Goal: Communication & Community: Answer question/provide support

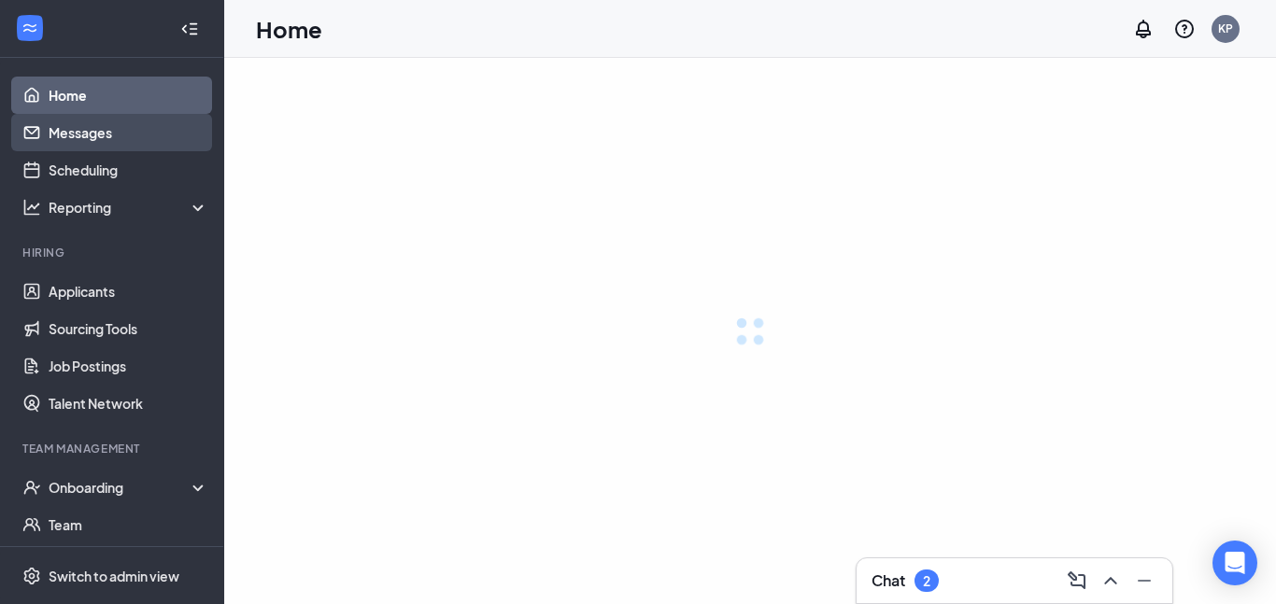
click at [125, 137] on link "Messages" at bounding box center [129, 132] width 160 height 37
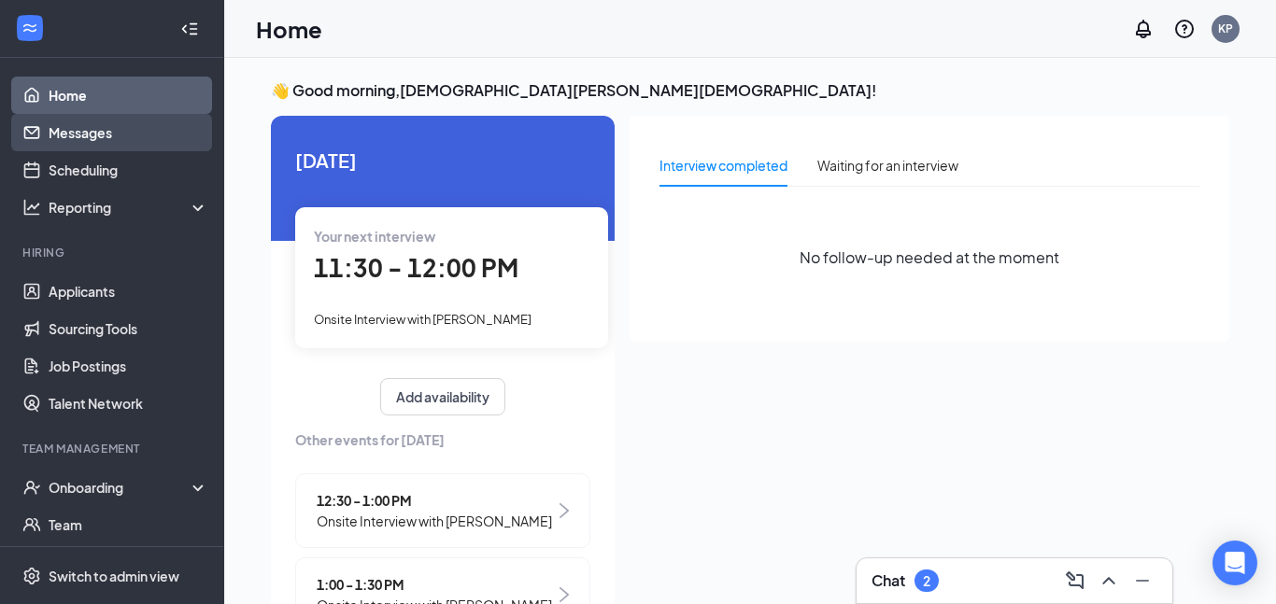
click at [85, 140] on link "Messages" at bounding box center [129, 132] width 160 height 37
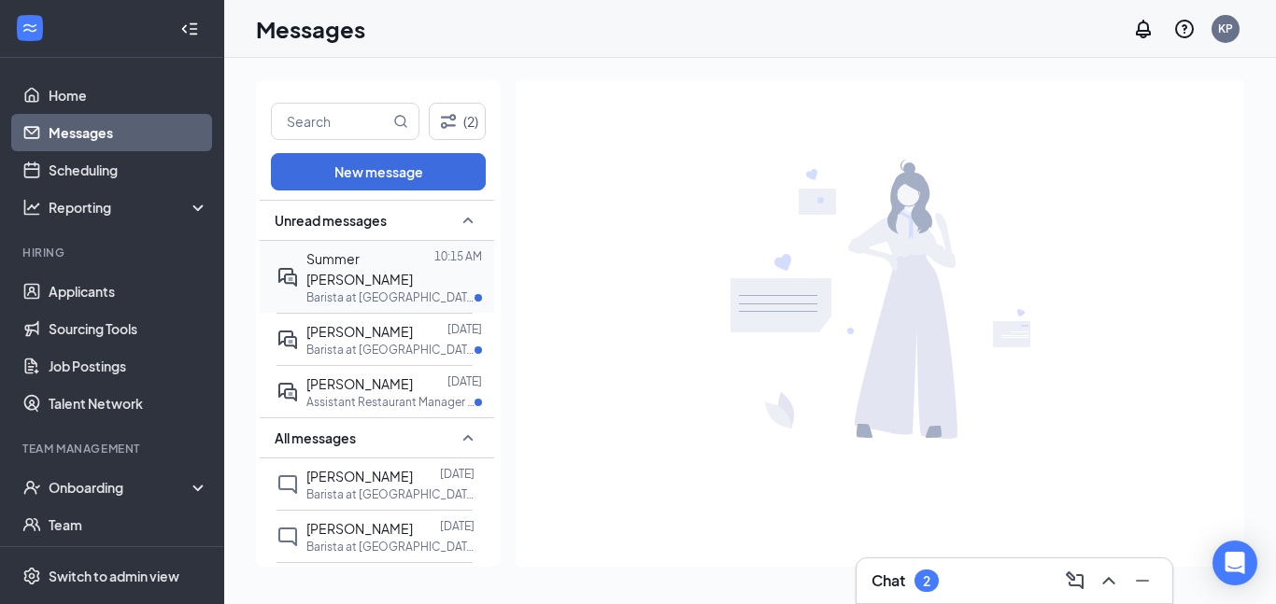
click at [375, 290] on p "Barista at [GEOGRAPHIC_DATA]" at bounding box center [390, 298] width 168 height 16
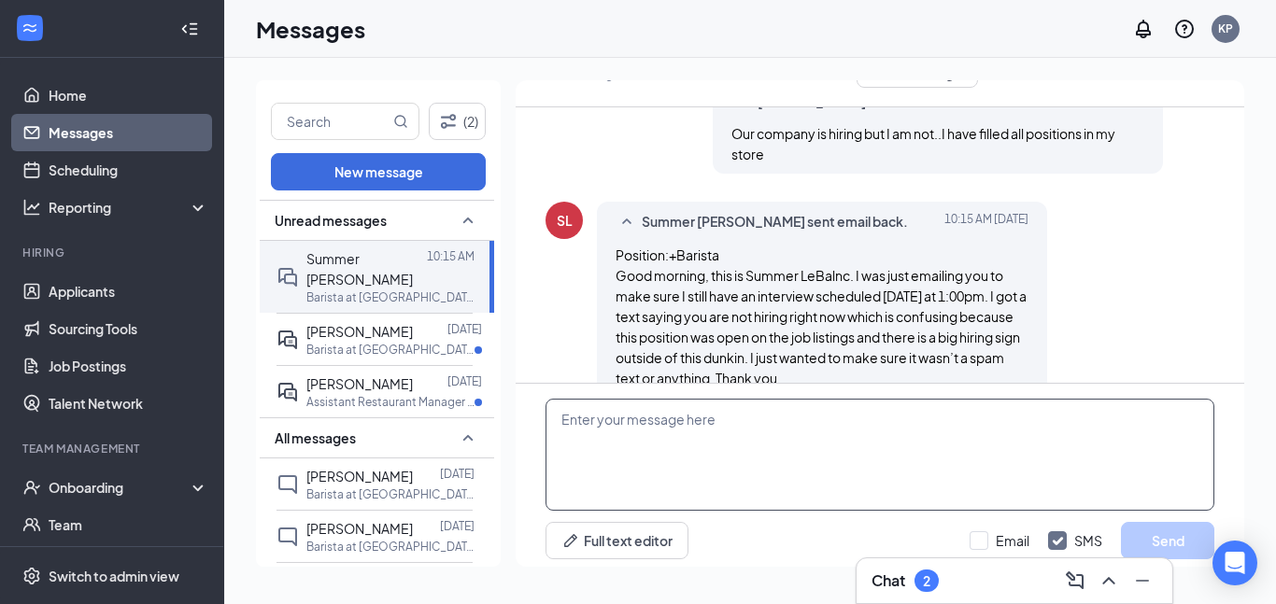
scroll to position [866, 0]
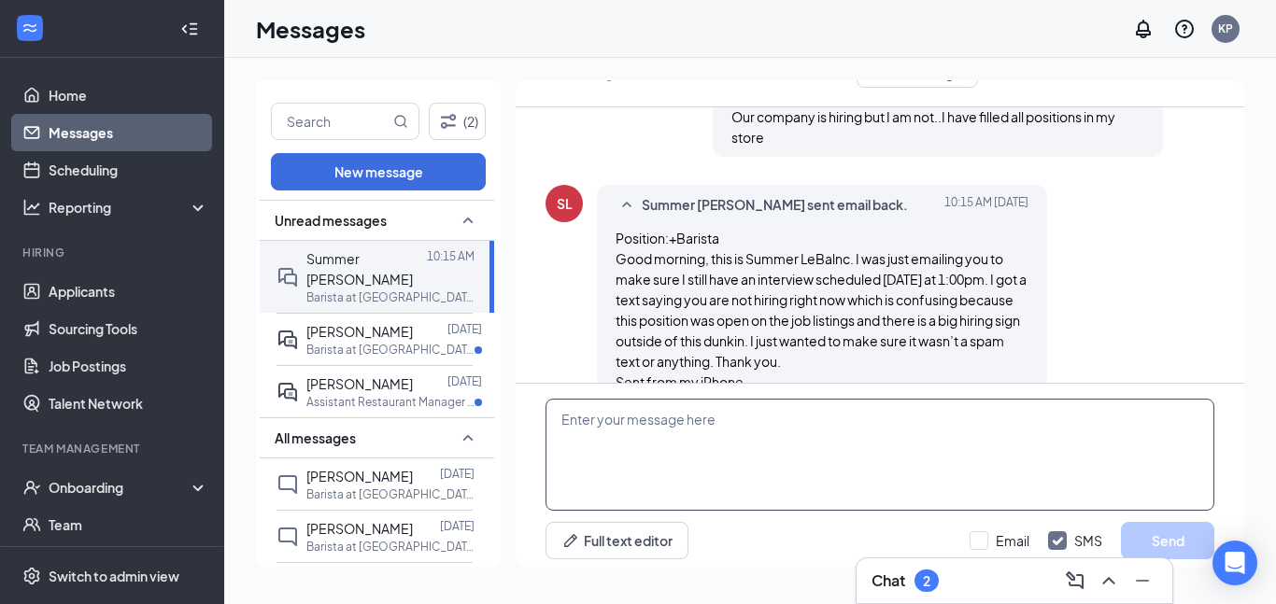
click at [567, 421] on textarea at bounding box center [880, 455] width 669 height 112
click at [573, 449] on textarea at bounding box center [880, 455] width 669 height 112
type textarea "I"
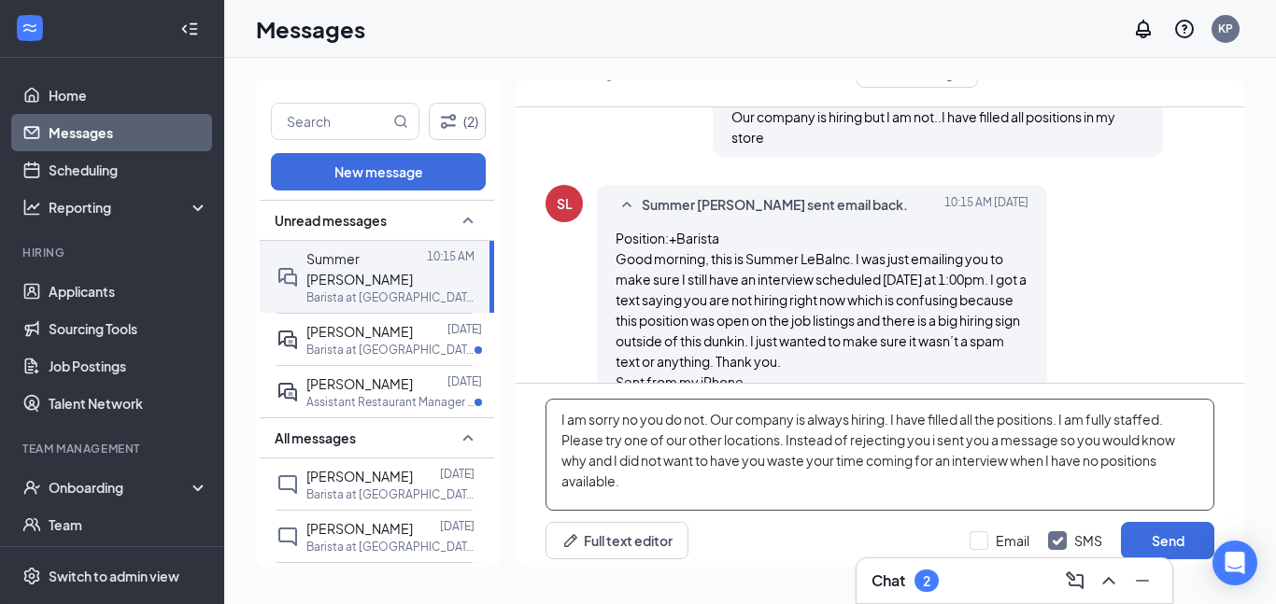
click at [619, 417] on textarea "I am sorry no you do not. Our company is always hiring. I have filled all the p…" at bounding box center [880, 455] width 669 height 112
click at [1066, 416] on textarea "I am sorry.. no you do not. Our company is always hiring. I have filled all the…" at bounding box center [880, 455] width 669 height 112
click at [1025, 435] on textarea "I am sorry.. no you do not. Our company is always hiring. I have filled all the…" at bounding box center [880, 455] width 669 height 112
click at [1022, 433] on textarea "I am sorry.. no you do not. Our company is always hiring. I have filled all the…" at bounding box center [880, 455] width 669 height 112
click at [681, 464] on textarea "I am sorry.. no you do not. Our company is always hiring. I have filled all the…" at bounding box center [880, 455] width 669 height 112
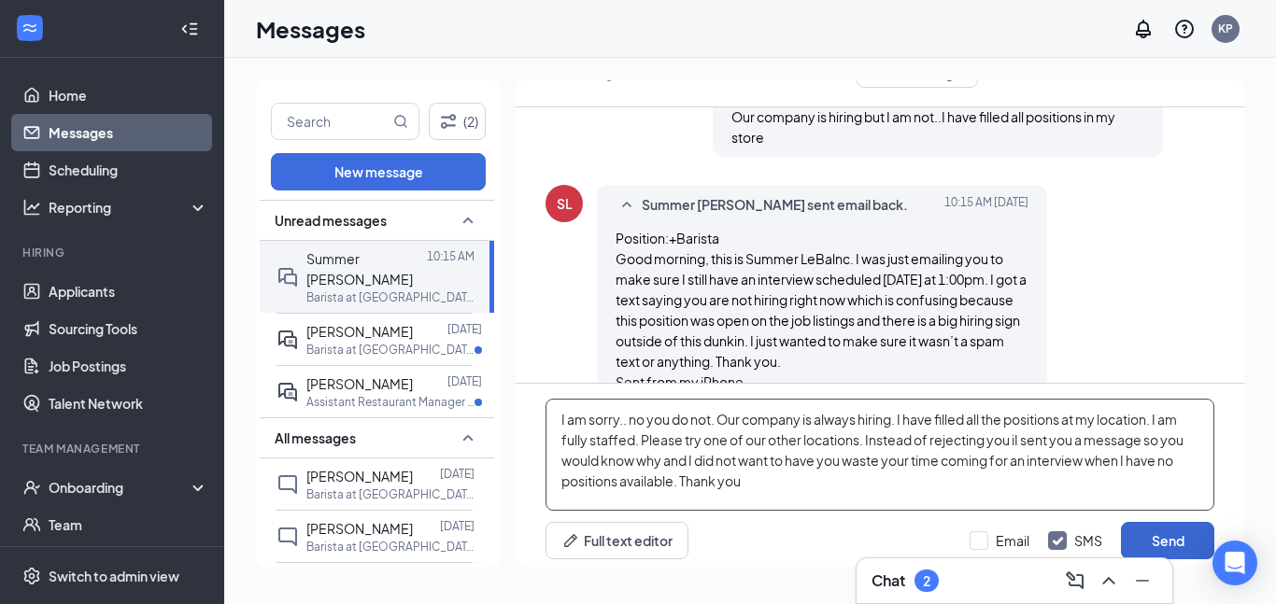
type textarea "I am sorry.. no you do not. Our company is always hiring. I have filled all the…"
click at [1149, 544] on button "Send" at bounding box center [1167, 540] width 93 height 37
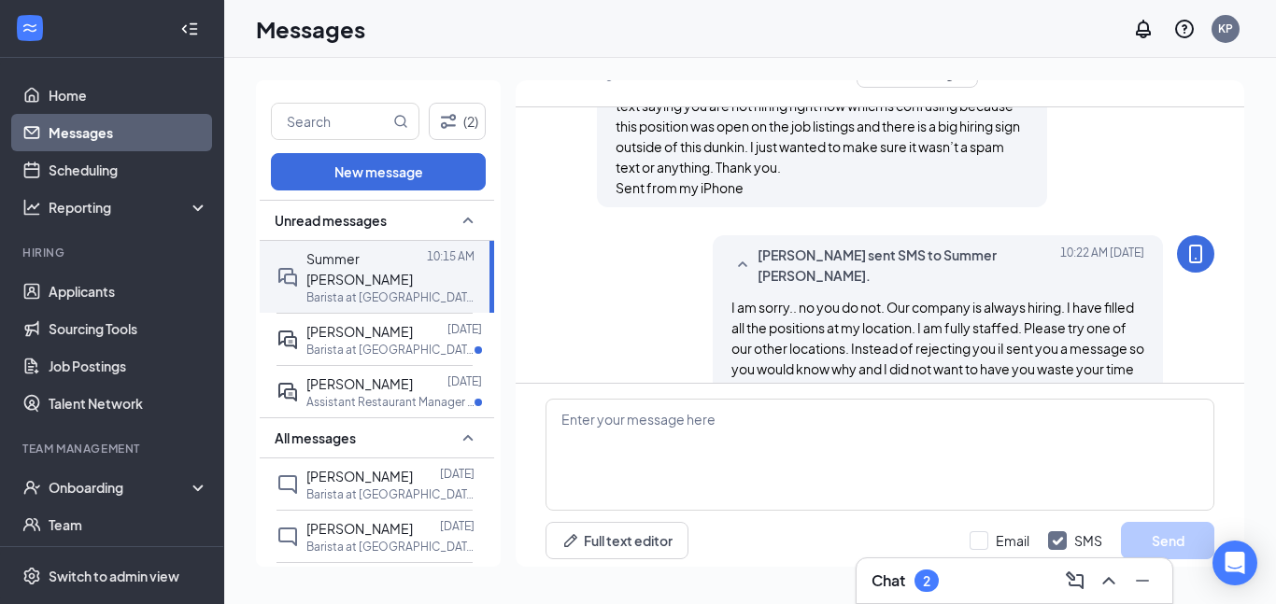
scroll to position [1070, 0]
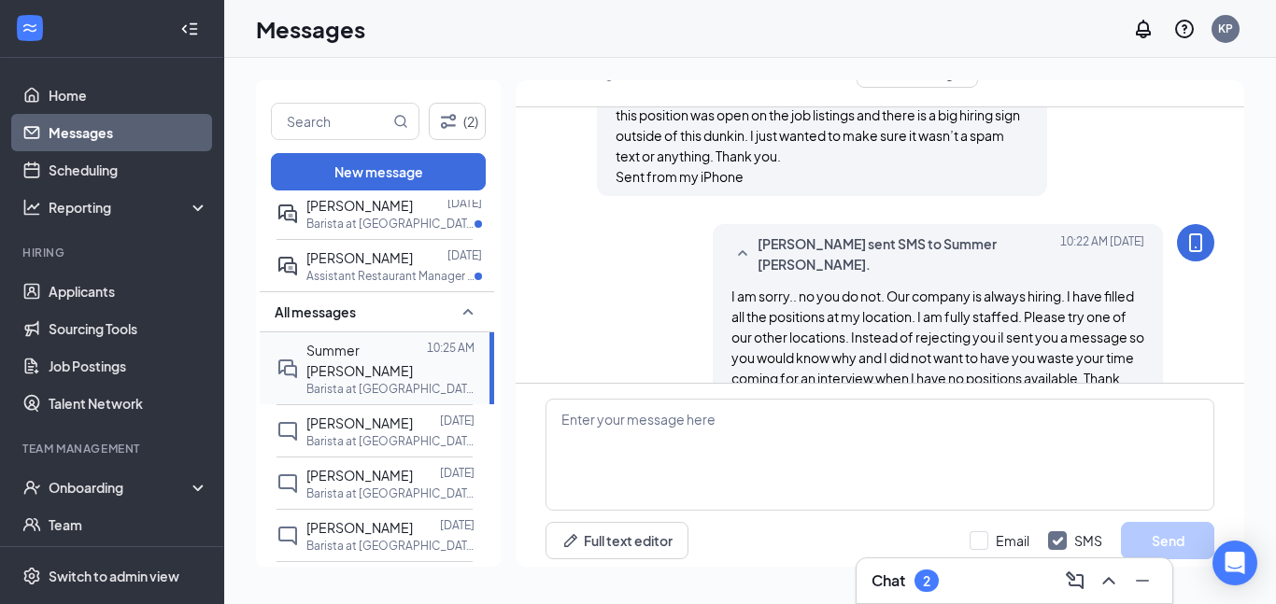
scroll to position [1028, 0]
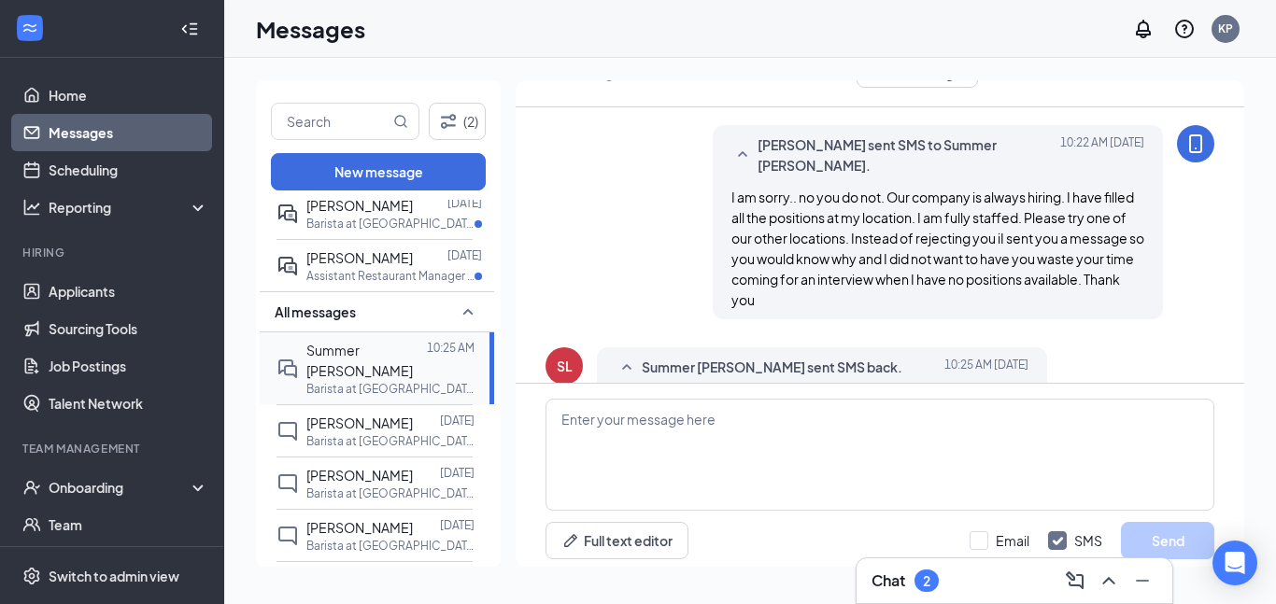
click at [386, 358] on div "Summer [PERSON_NAME]" at bounding box center [366, 360] width 121 height 41
click at [81, 93] on link "Home" at bounding box center [129, 95] width 160 height 37
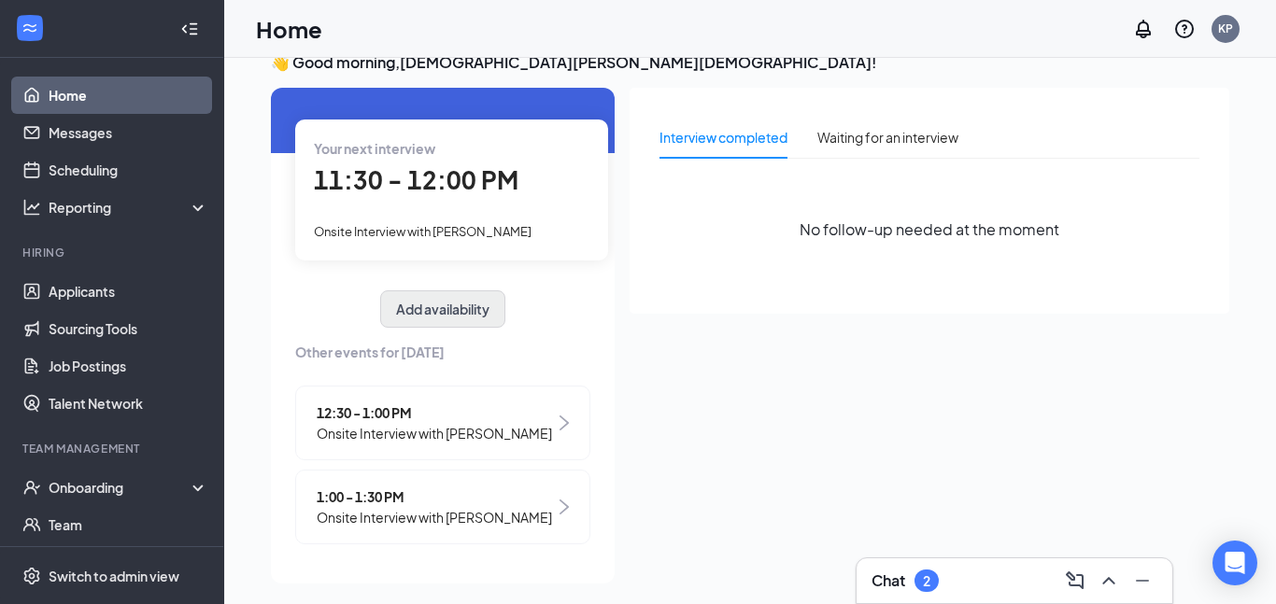
scroll to position [39, 0]
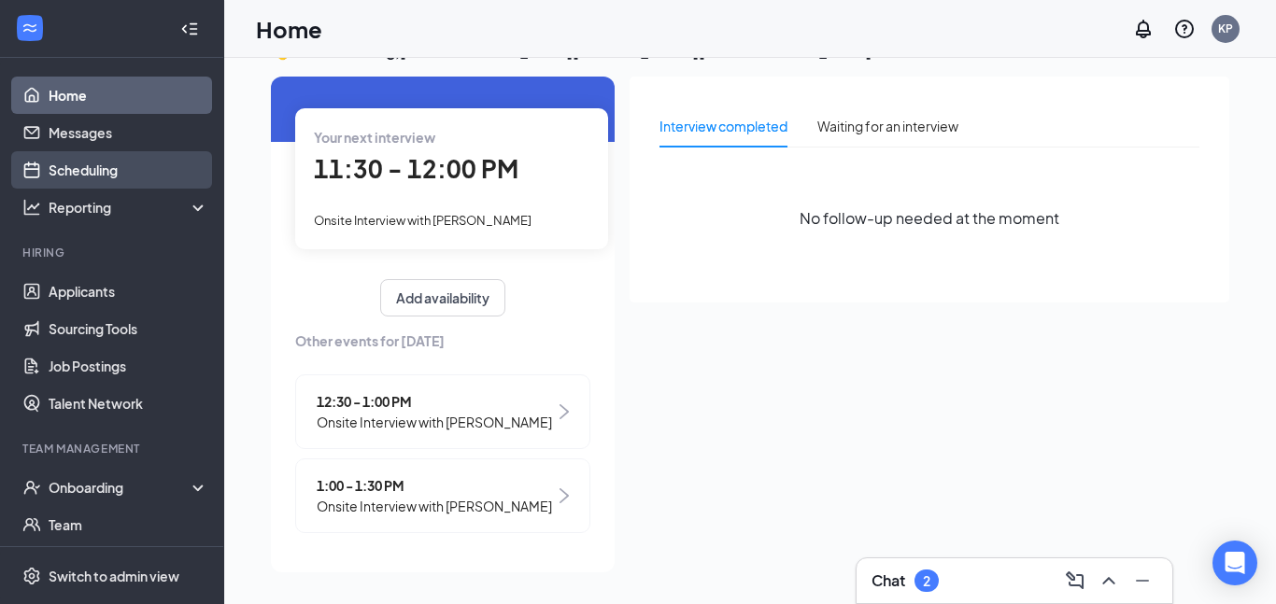
click at [91, 178] on link "Scheduling" at bounding box center [129, 169] width 160 height 37
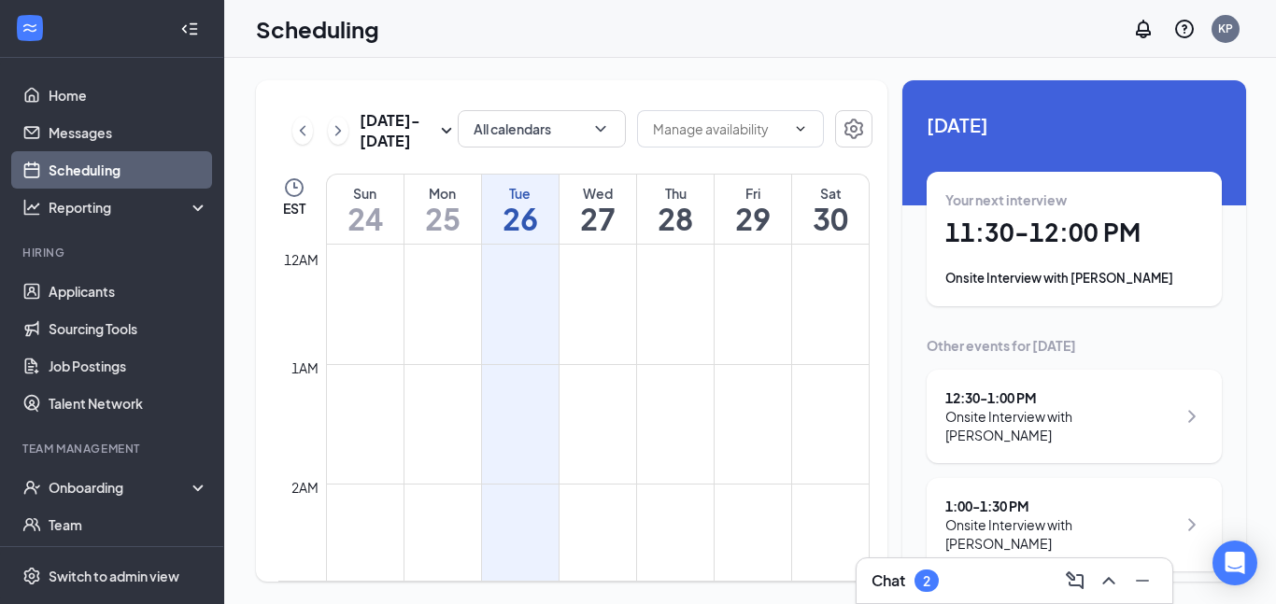
scroll to position [918, 0]
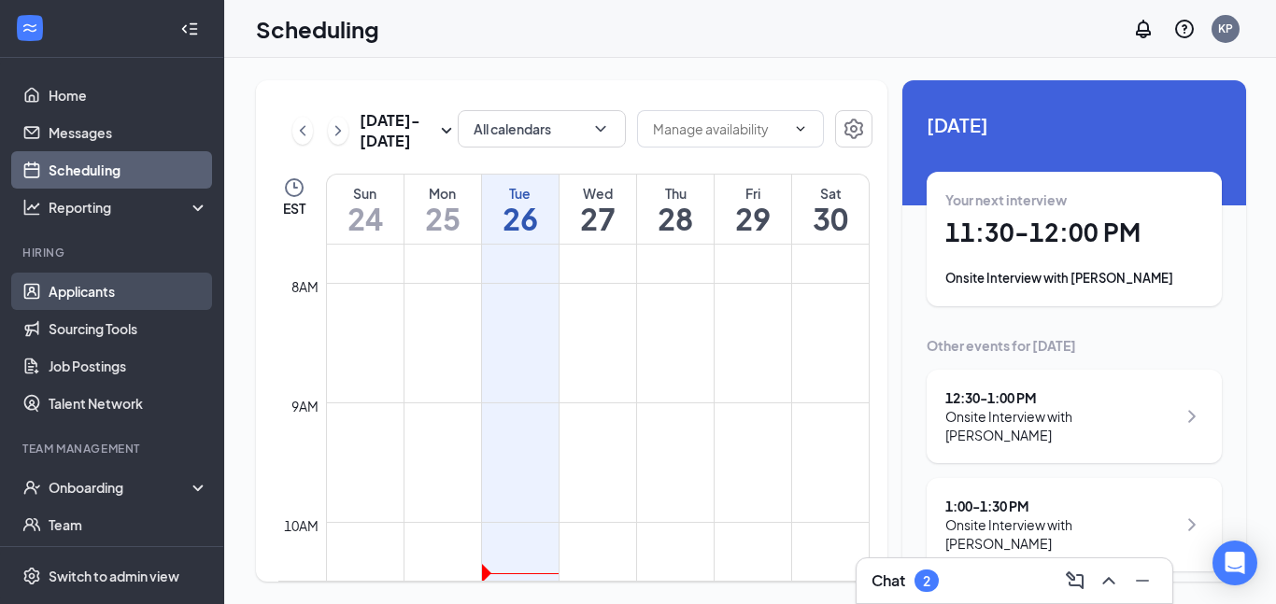
click at [105, 292] on link "Applicants" at bounding box center [129, 291] width 160 height 37
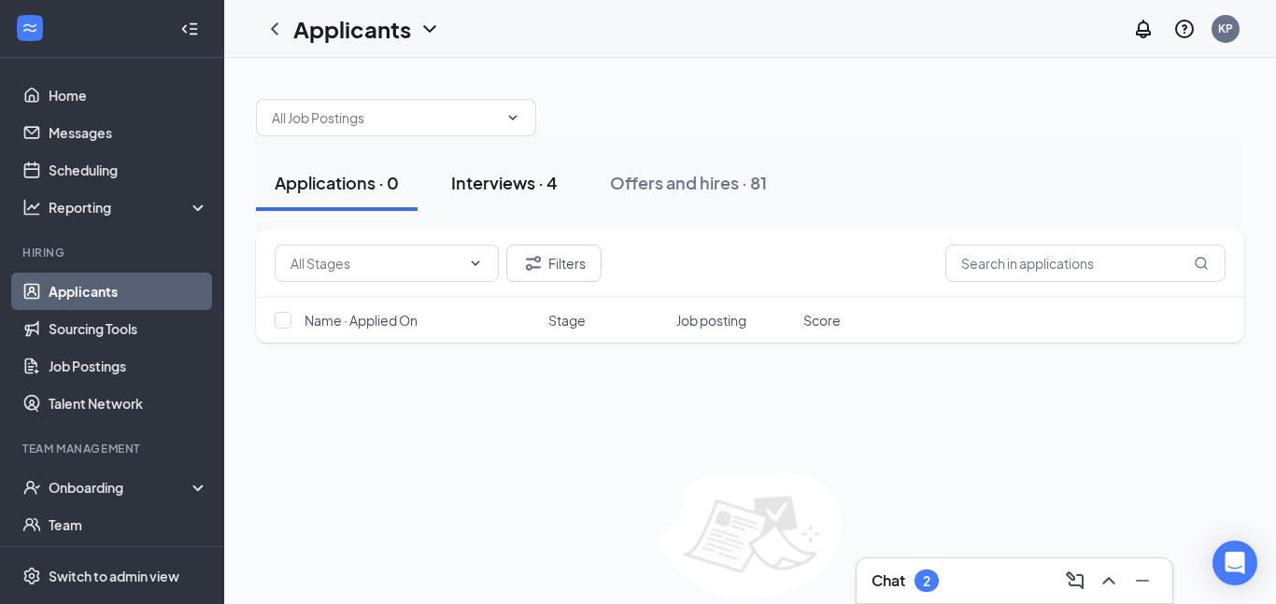
click at [508, 184] on div "Interviews · 4" at bounding box center [504, 182] width 106 height 23
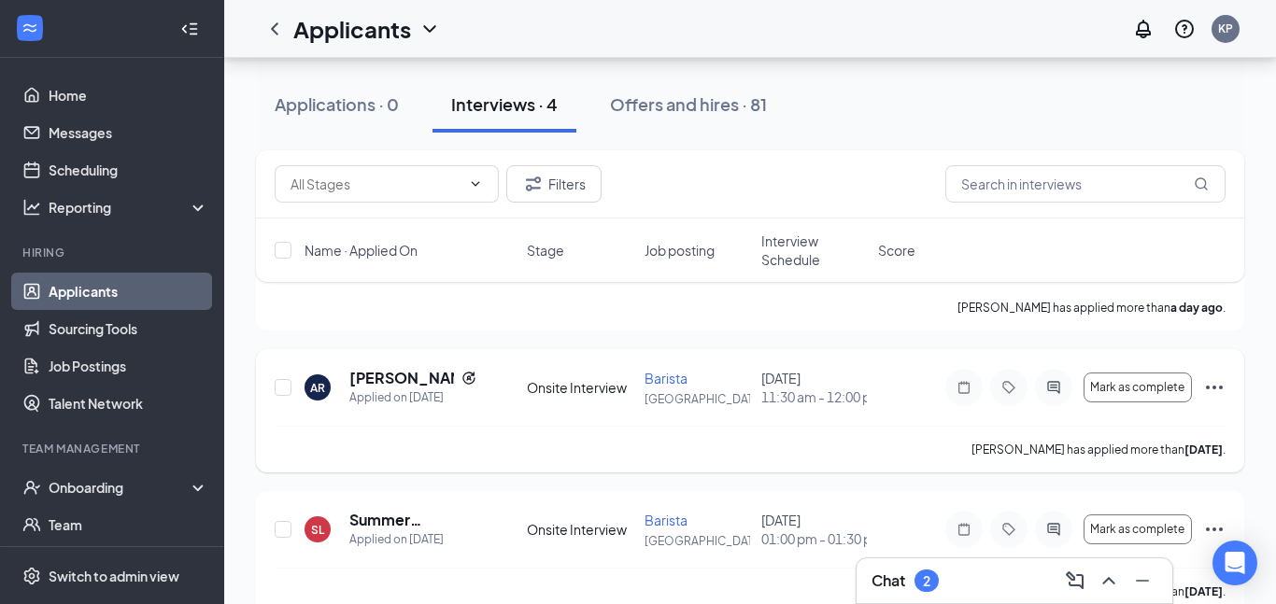
scroll to position [179, 0]
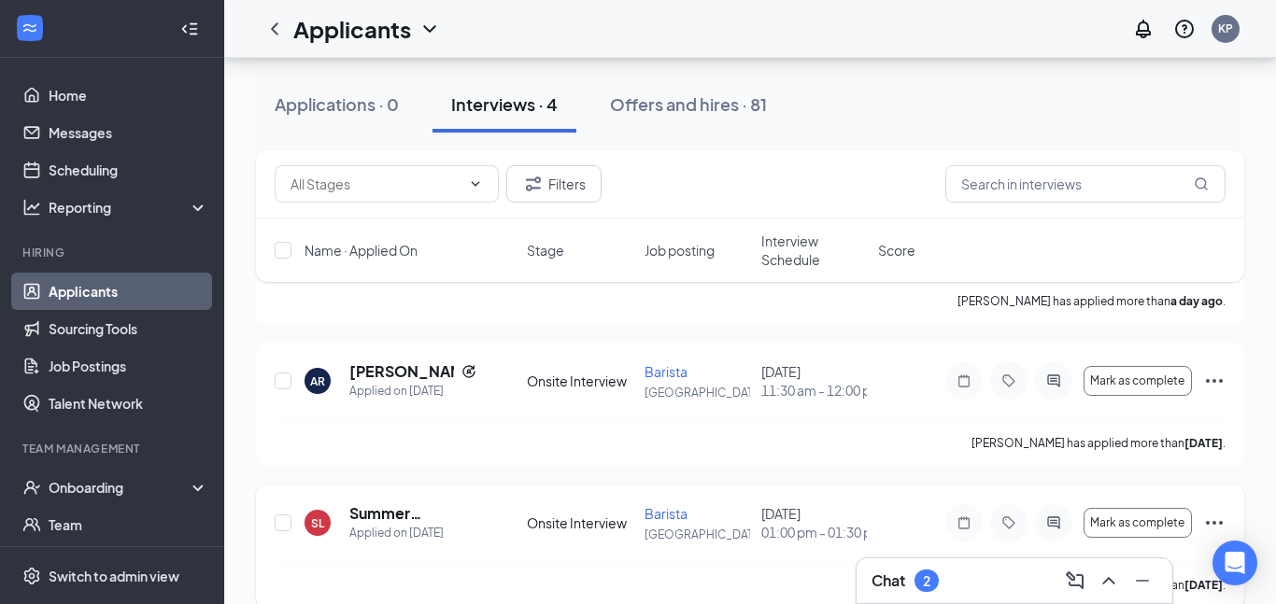
click at [1205, 521] on icon "Ellipses" at bounding box center [1214, 523] width 22 height 22
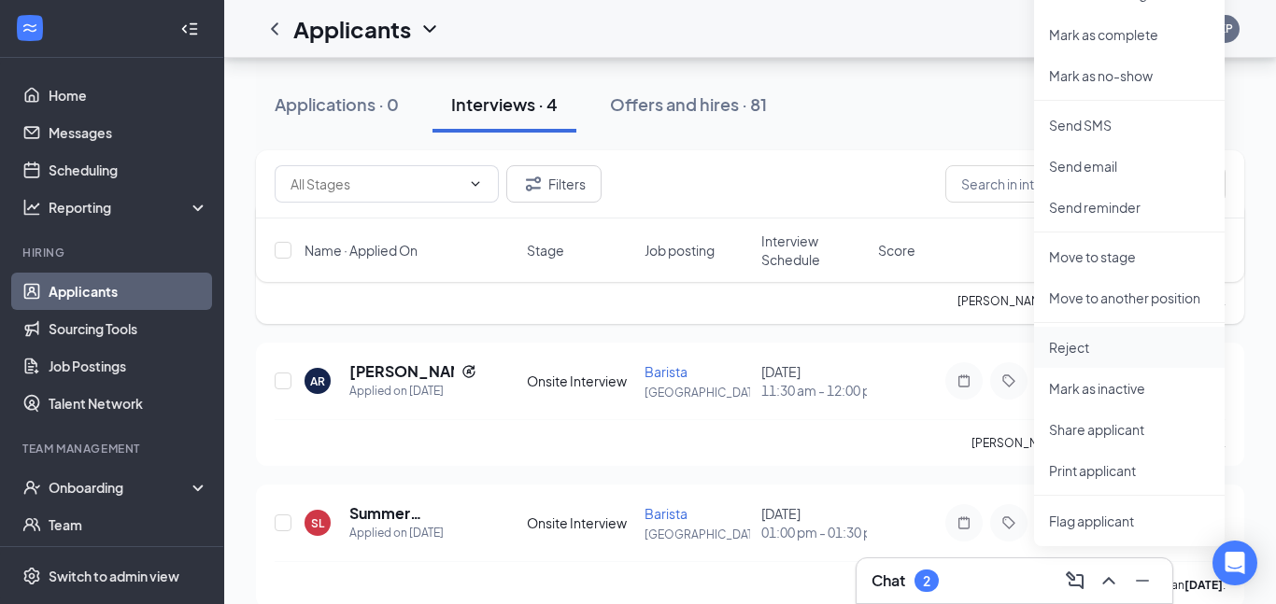
click at [1071, 359] on li "Reject" at bounding box center [1129, 347] width 191 height 41
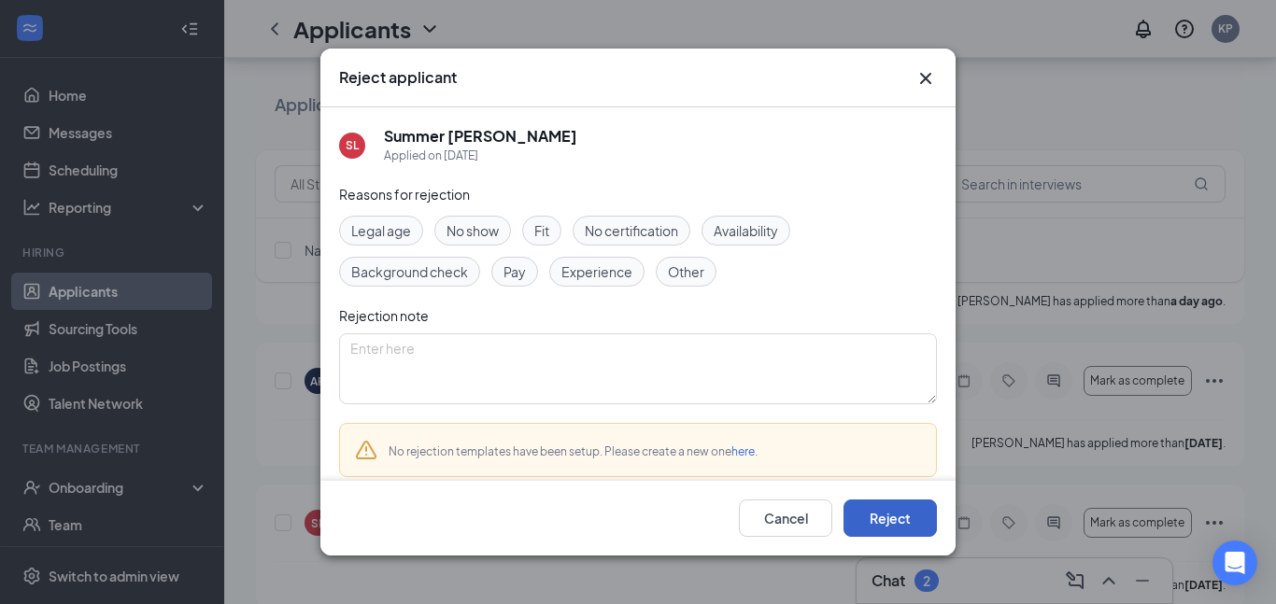
click at [894, 519] on button "Reject" at bounding box center [890, 518] width 93 height 37
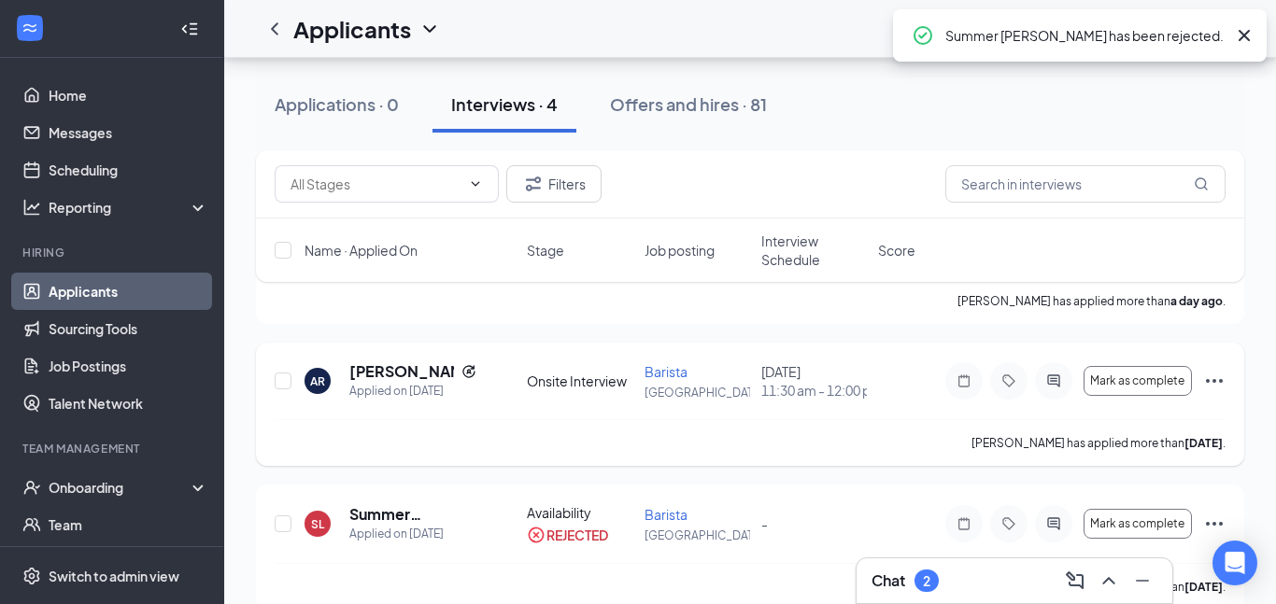
click at [1219, 384] on icon "Ellipses" at bounding box center [1214, 381] width 22 height 22
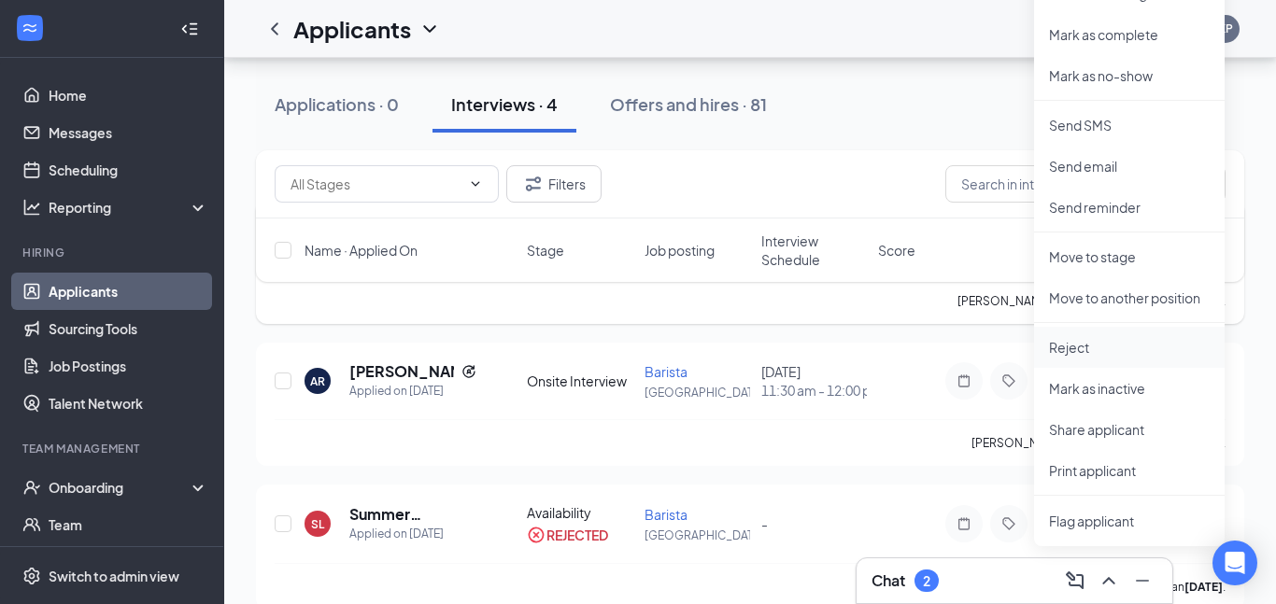
click at [1089, 355] on p "Reject" at bounding box center [1129, 347] width 161 height 19
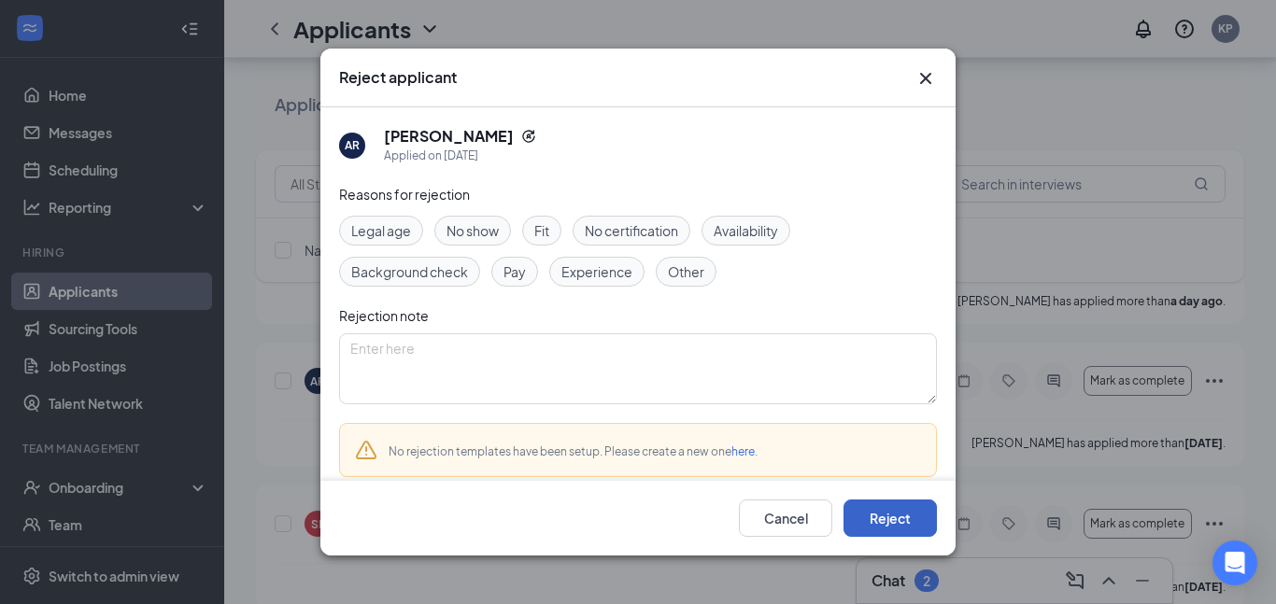
click at [890, 531] on button "Reject" at bounding box center [890, 518] width 93 height 37
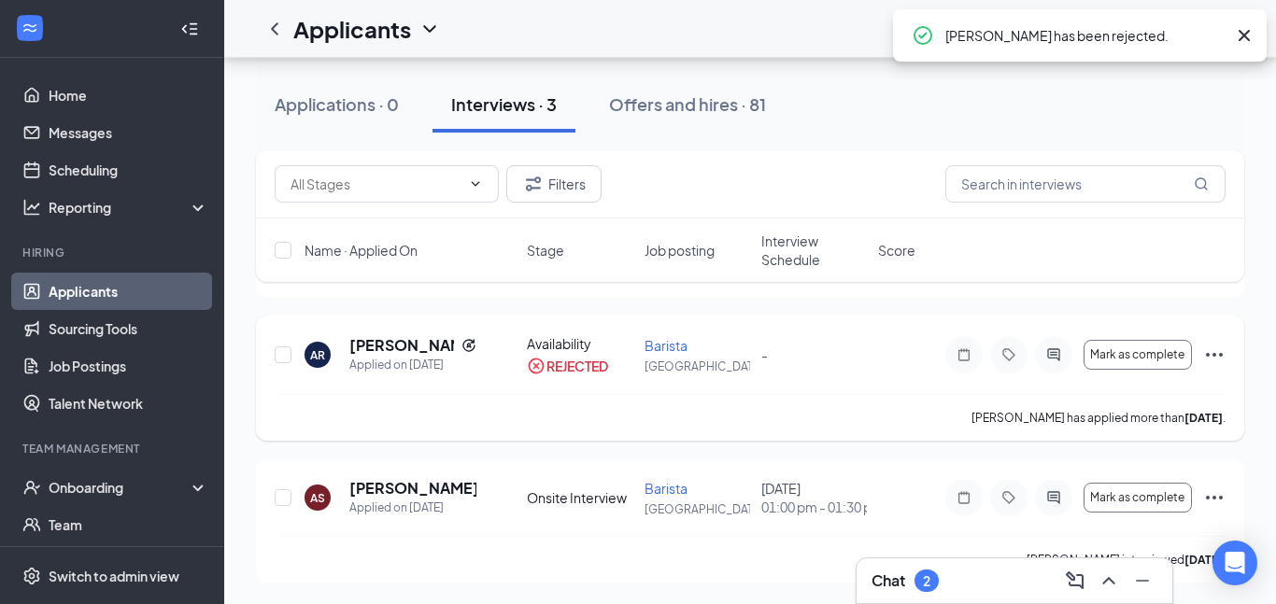
scroll to position [207, 0]
click at [1204, 498] on icon "Ellipses" at bounding box center [1214, 497] width 22 height 22
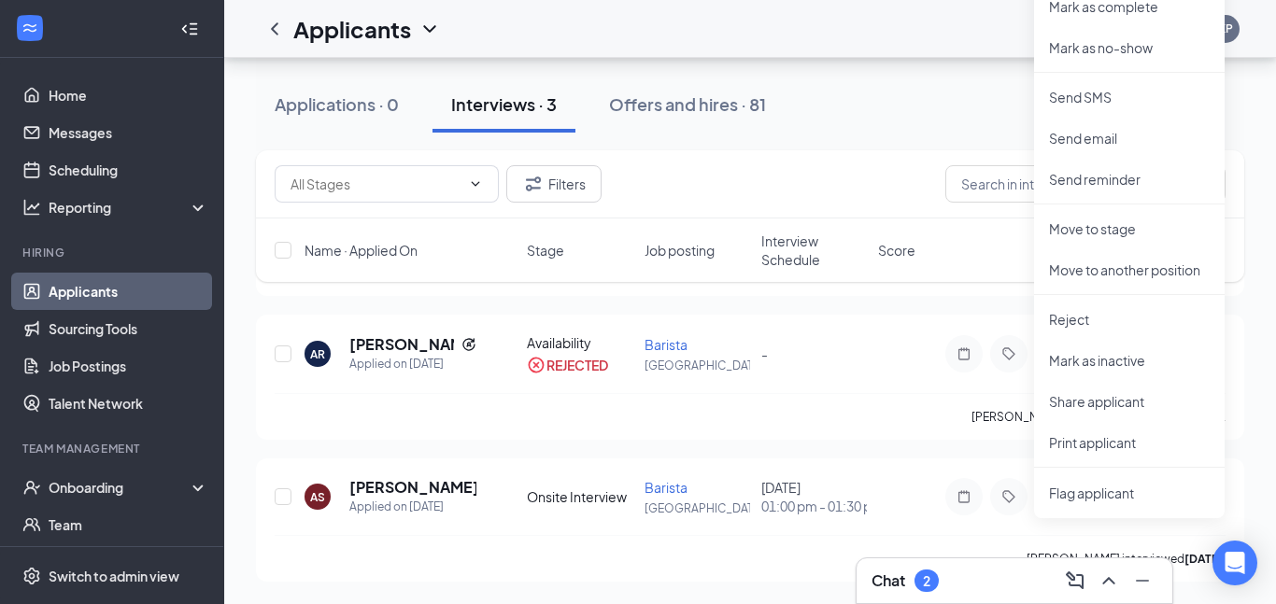
click at [828, 122] on div "Applications · 0 Interviews · 3 Offers and hires · 81" at bounding box center [750, 105] width 988 height 56
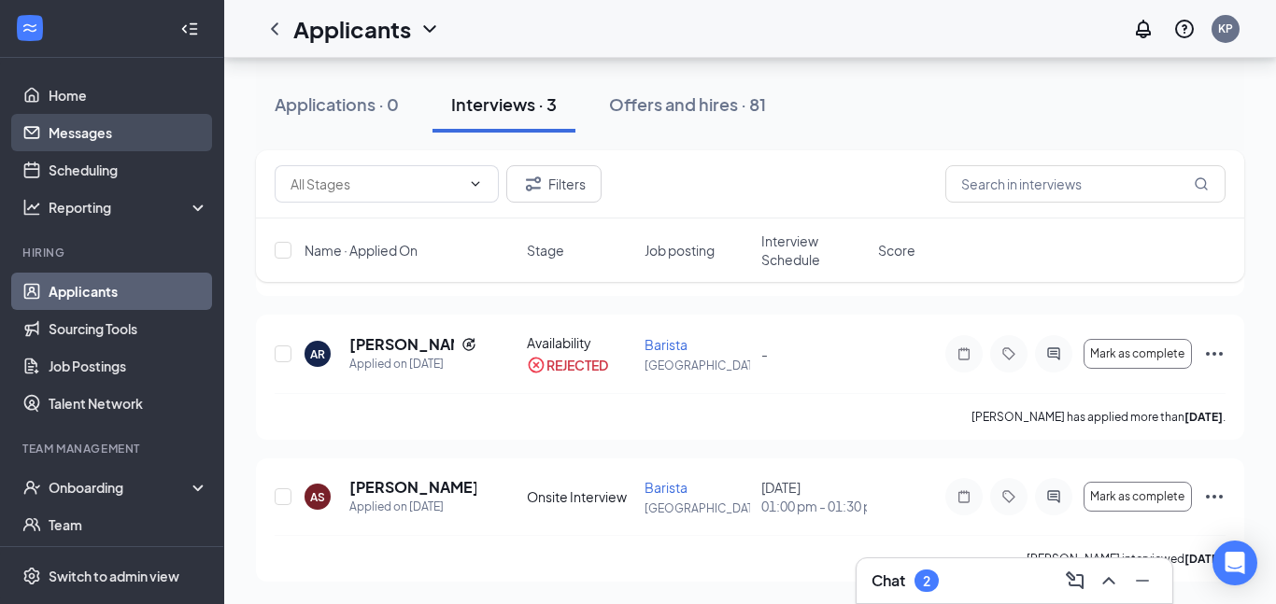
scroll to position [189, 0]
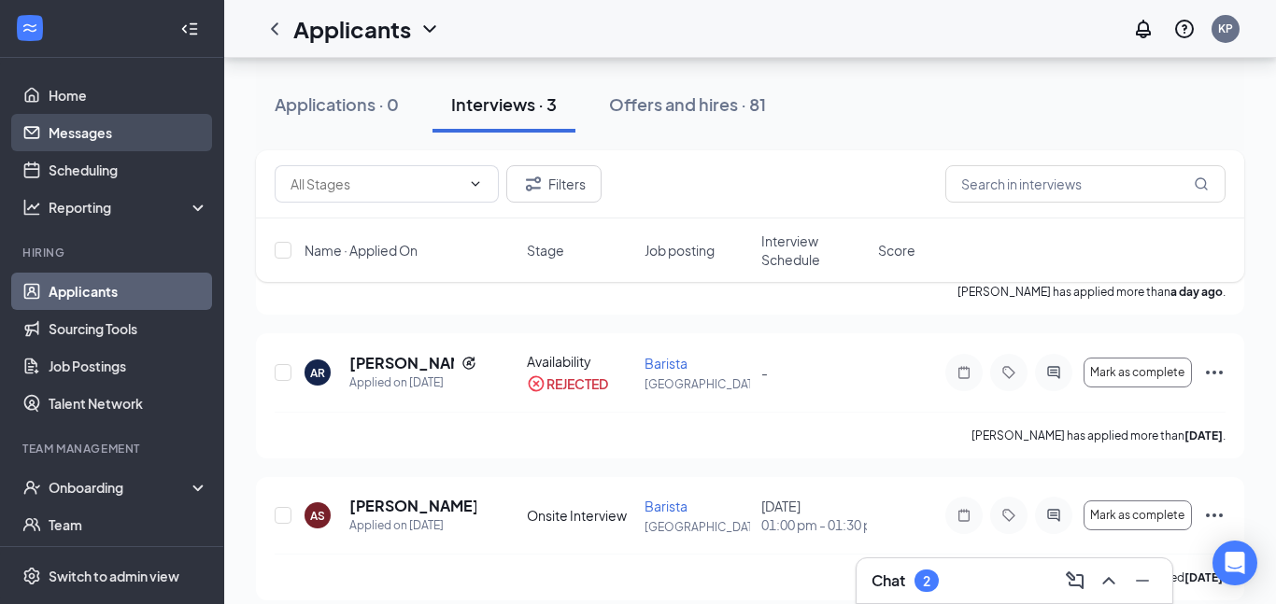
click at [122, 130] on link "Messages" at bounding box center [129, 132] width 160 height 37
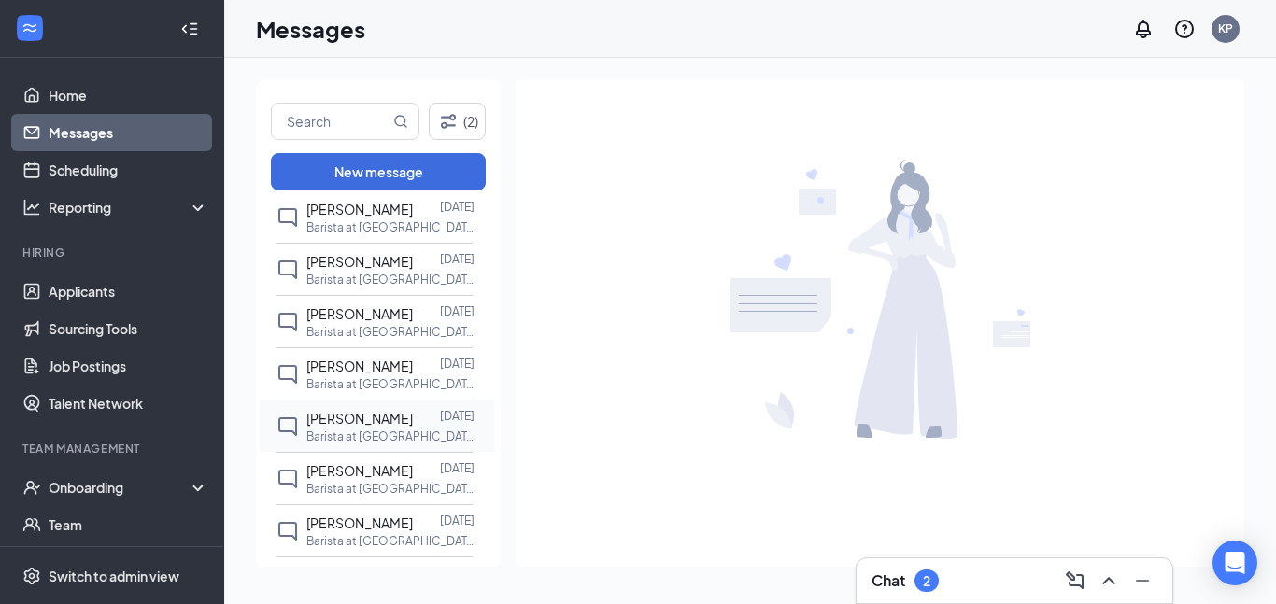
scroll to position [266, 0]
